Goal: Find contact information: Find specific page/section

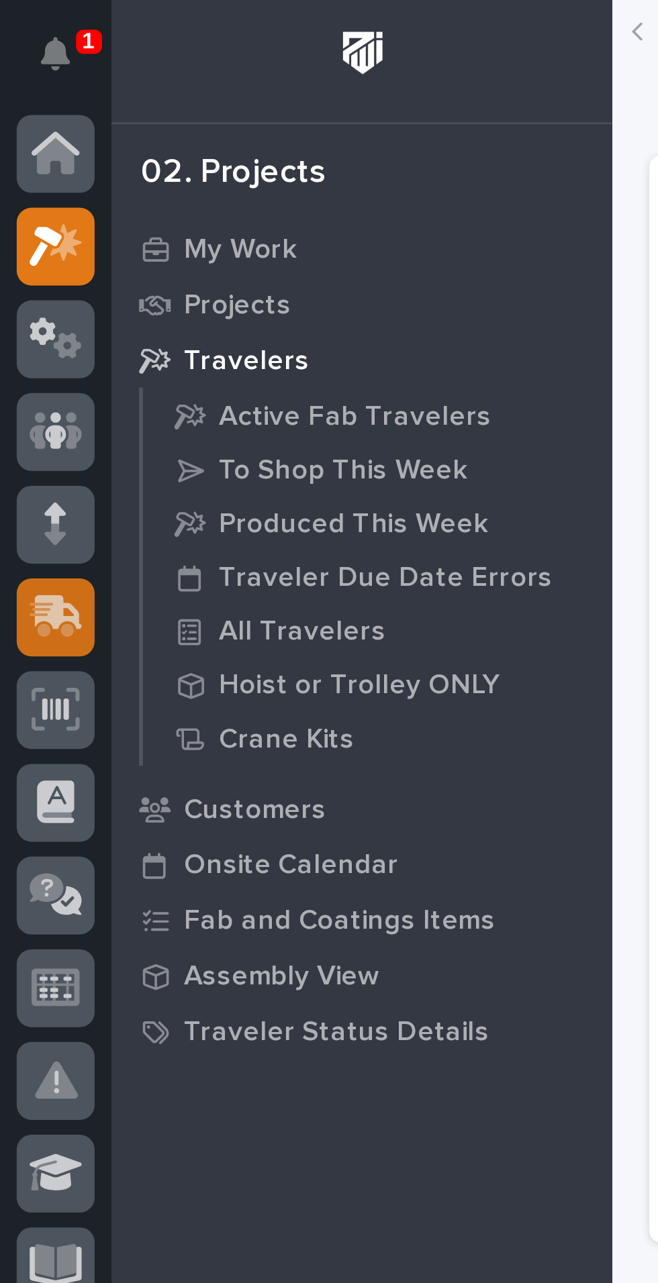
click at [23, 231] on div at bounding box center [20, 223] width 28 height 28
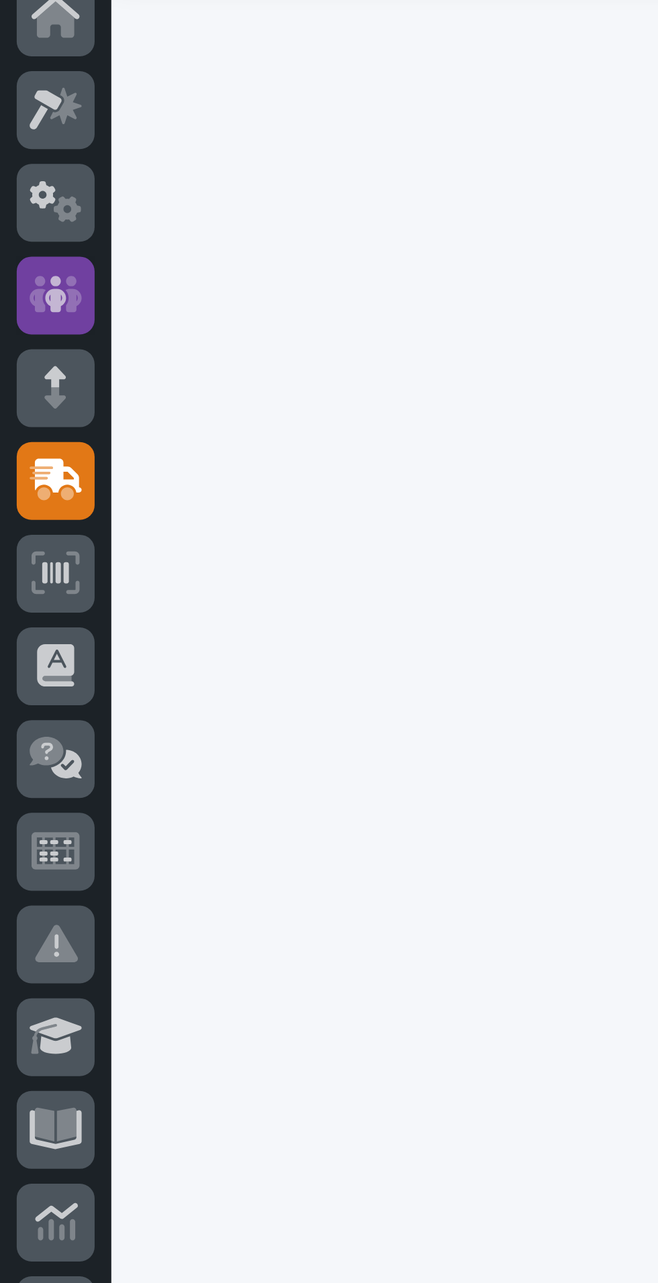
click at [22, 156] on icon at bounding box center [20, 155] width 8 height 13
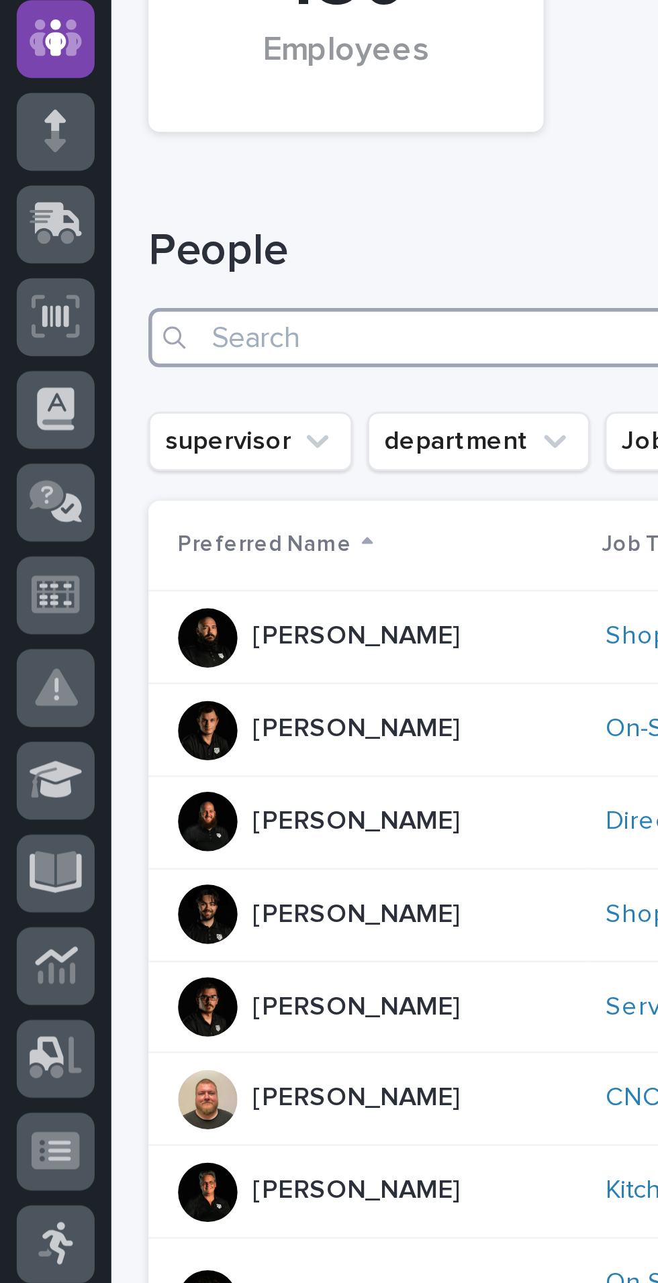
click at [159, 265] on input "Search" at bounding box center [349, 264] width 591 height 21
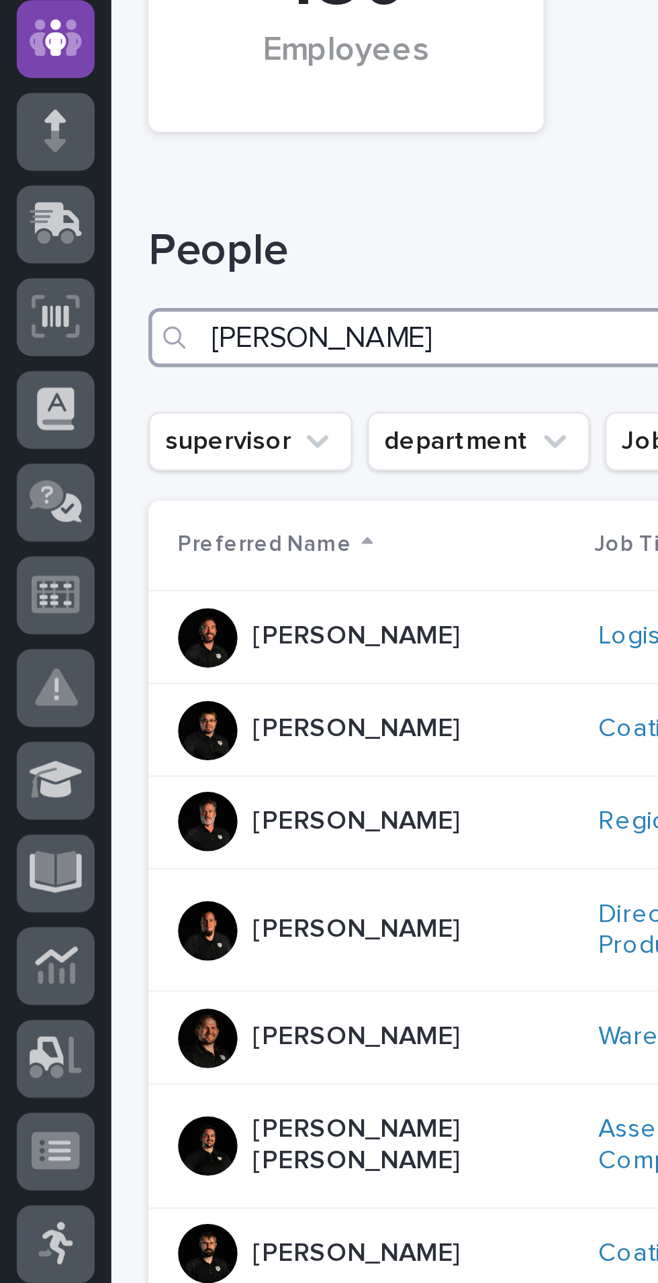
scroll to position [95, 0]
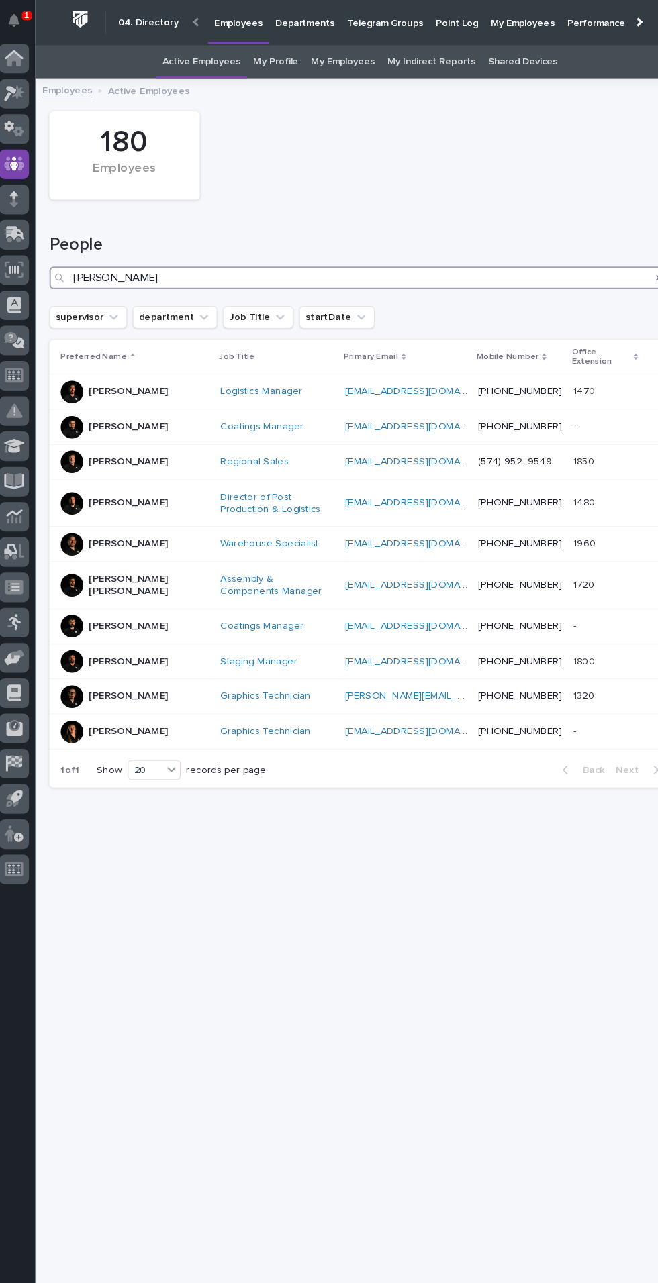
type input "[PERSON_NAME]"
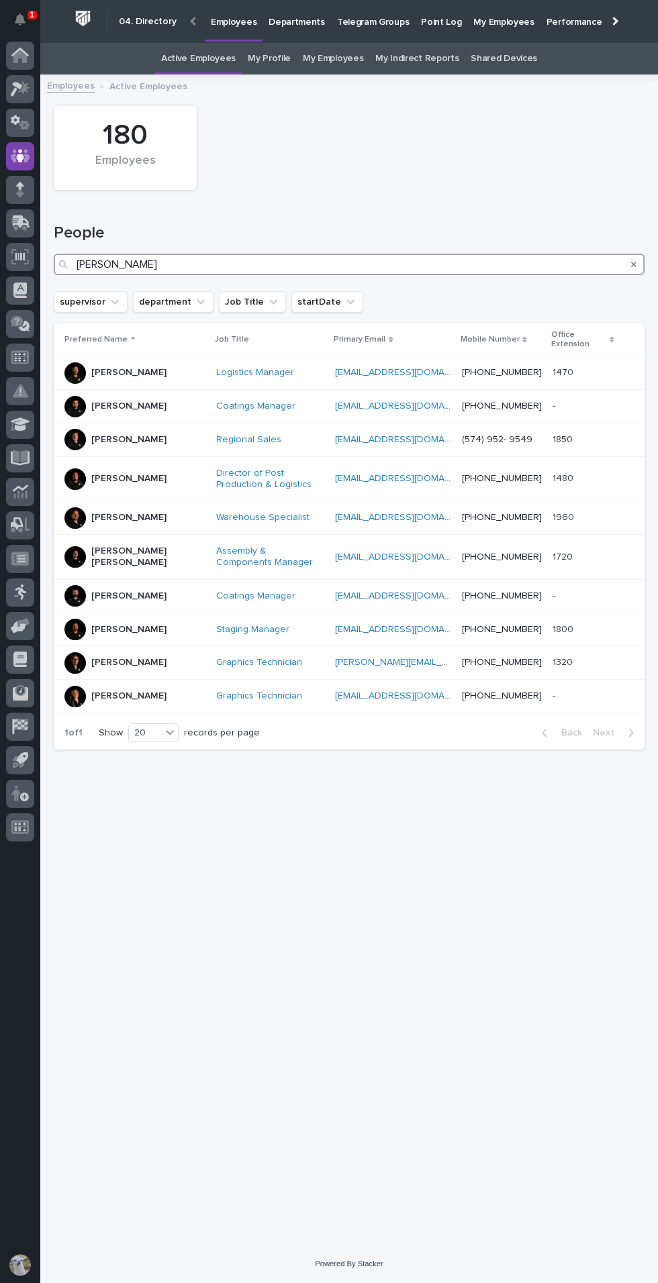
scroll to position [95, 0]
